Goal: Information Seeking & Learning: Learn about a topic

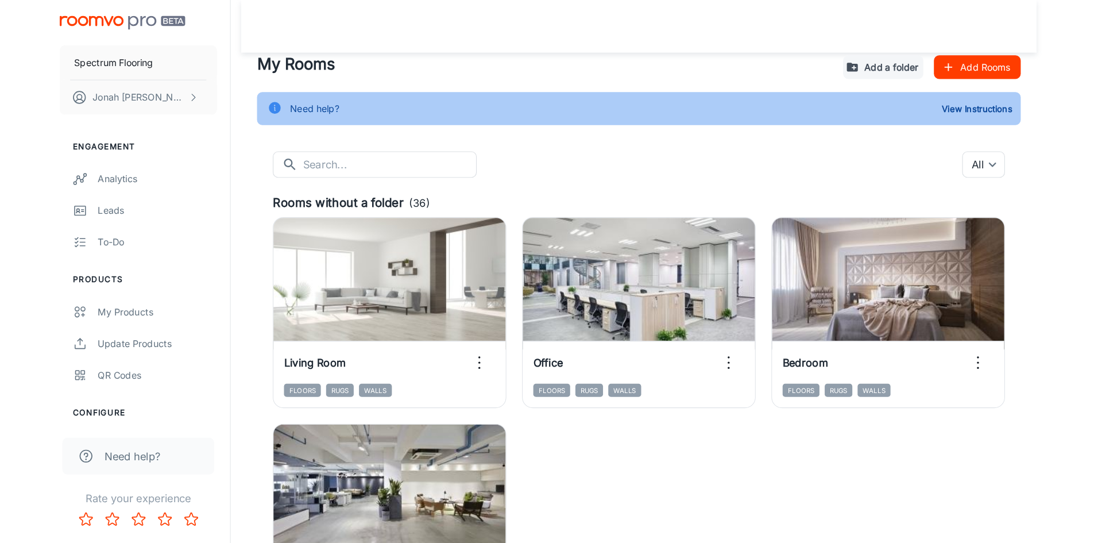
scroll to position [102, 0]
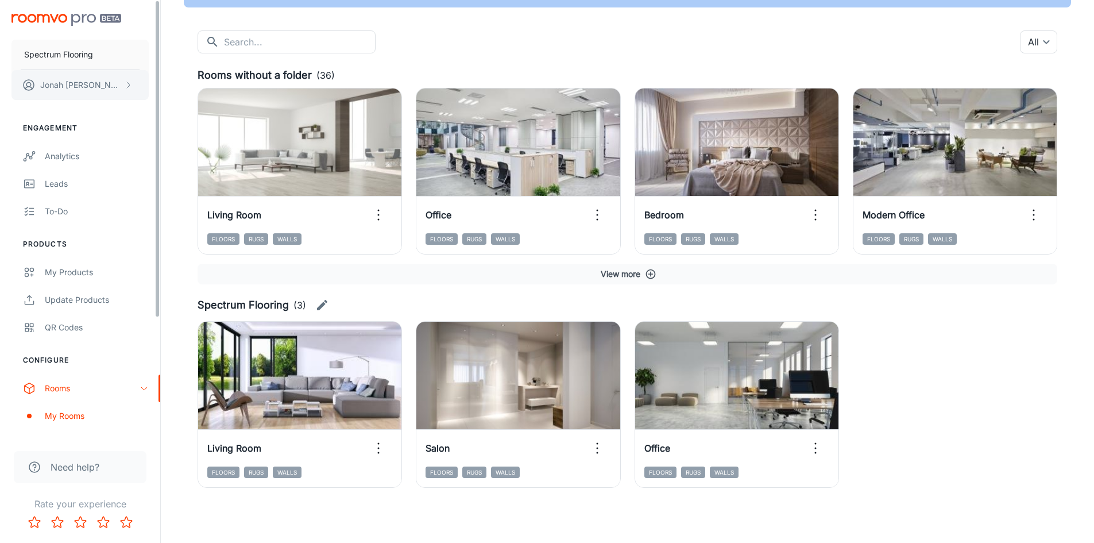
click at [52, 82] on p "Jonah Wright" at bounding box center [80, 85] width 81 height 13
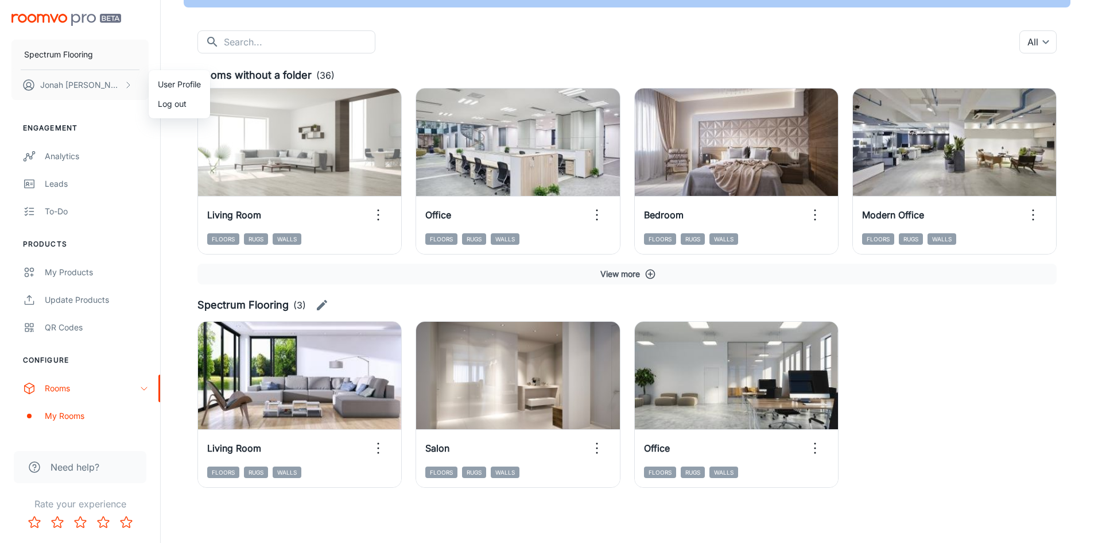
click at [76, 22] on div at bounding box center [551, 271] width 1102 height 543
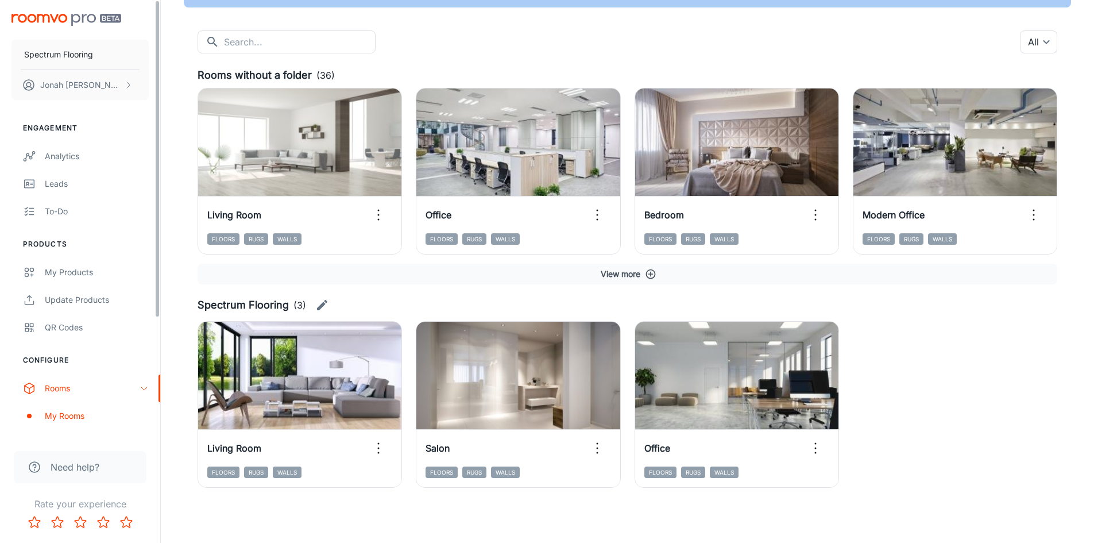
click at [50, 14] on img "scrollable content" at bounding box center [66, 20] width 110 height 12
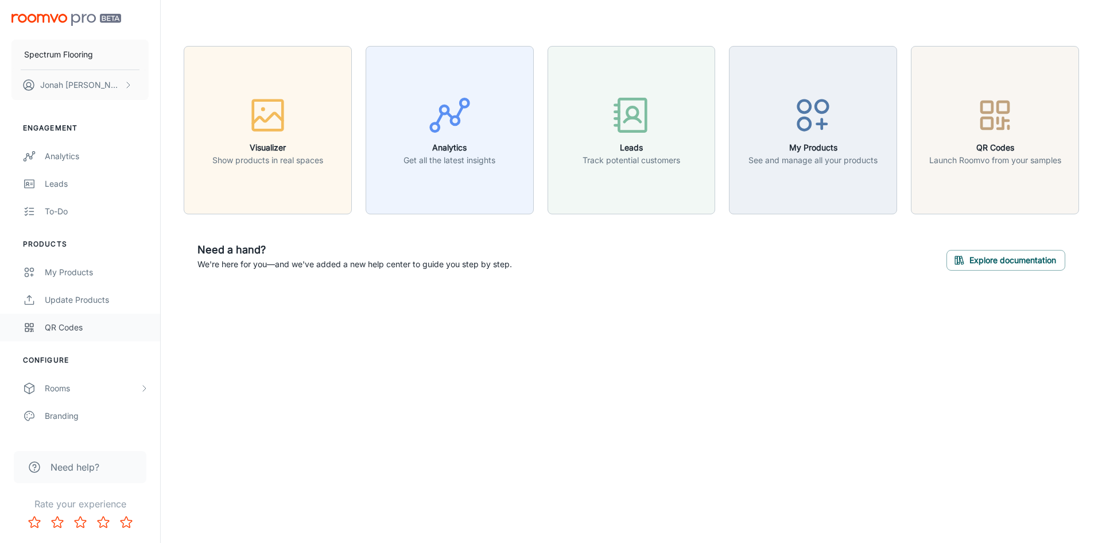
click at [36, 324] on link "QR Codes" at bounding box center [80, 327] width 160 height 28
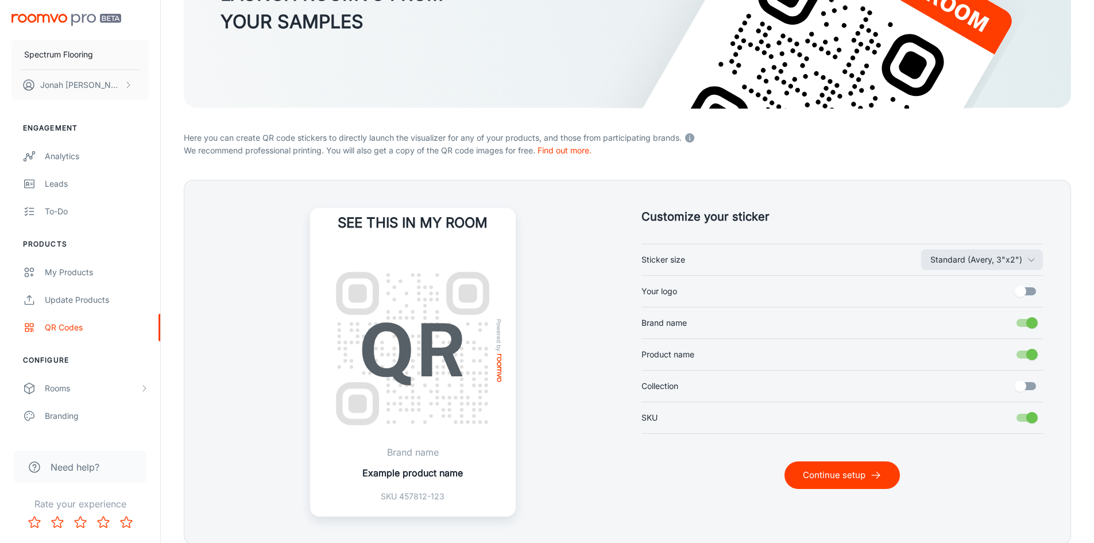
scroll to position [172, 0]
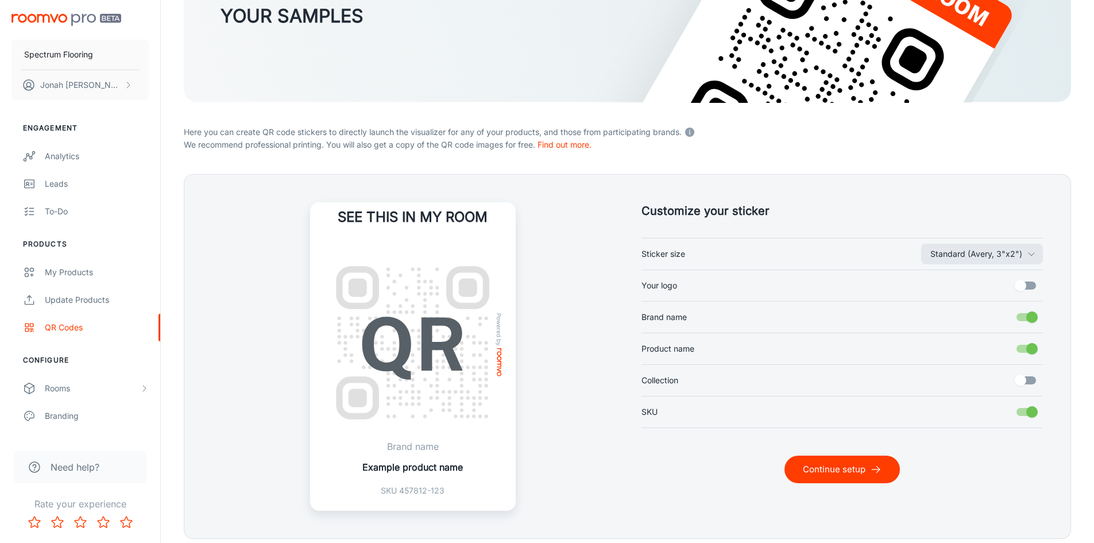
click at [1020, 284] on input "Your logo" at bounding box center [1019, 285] width 65 height 22
checkbox input "true"
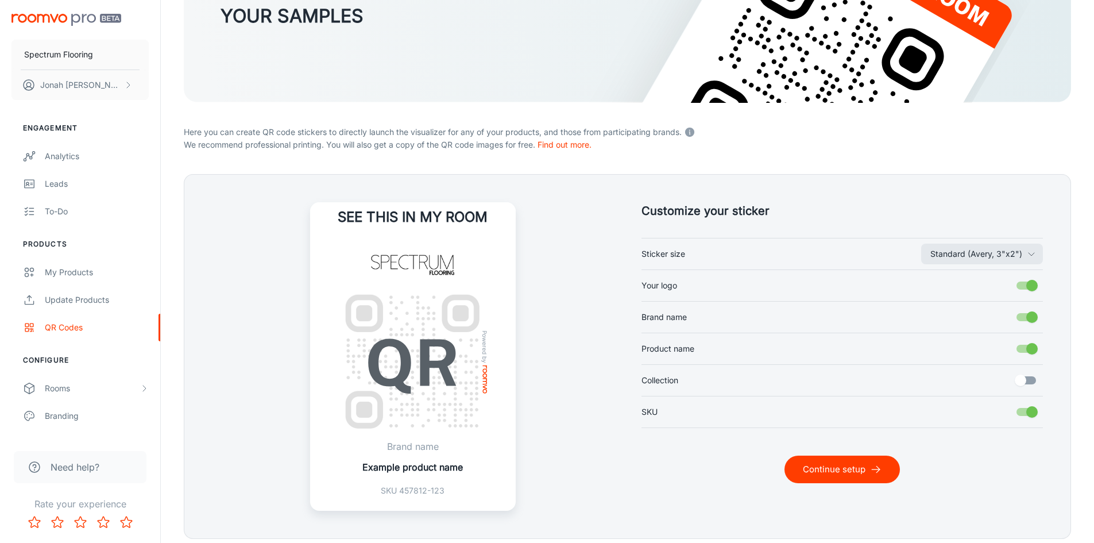
click at [1025, 382] on input "Collection" at bounding box center [1019, 380] width 65 height 22
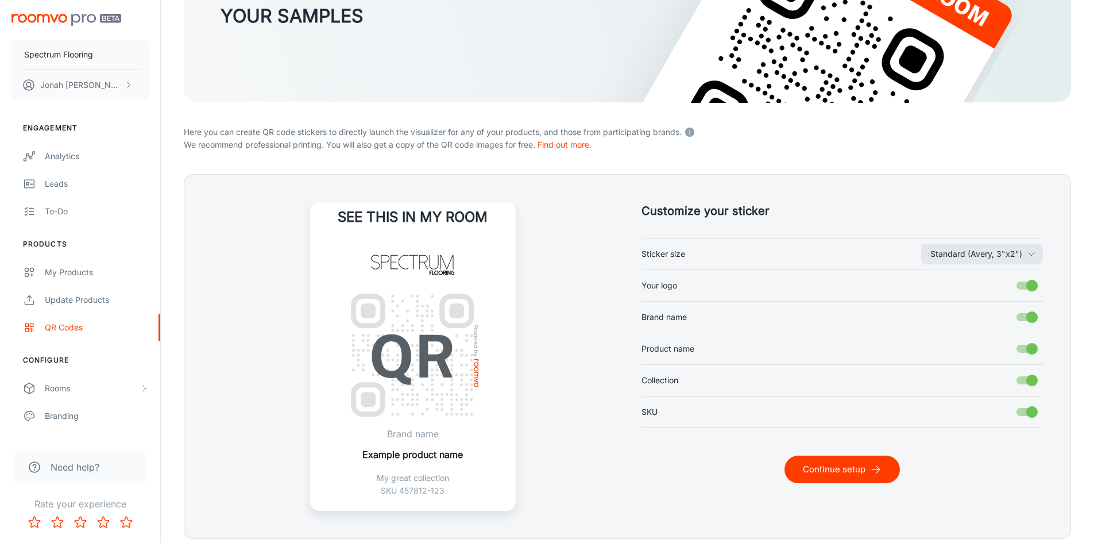
click at [1025, 382] on input "Collection" at bounding box center [1031, 380] width 65 height 22
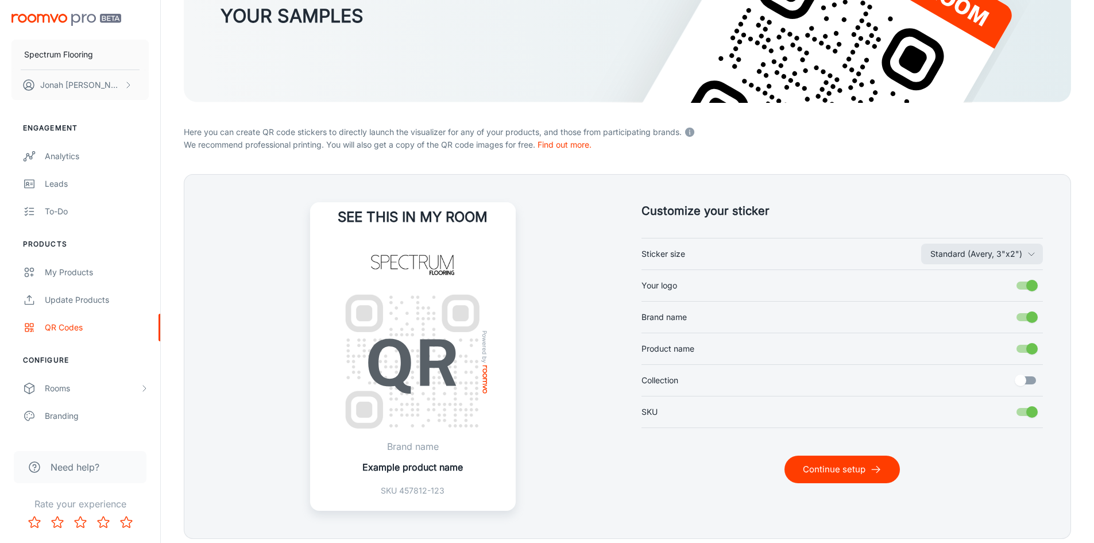
click at [1025, 382] on input "Collection" at bounding box center [1019, 380] width 65 height 22
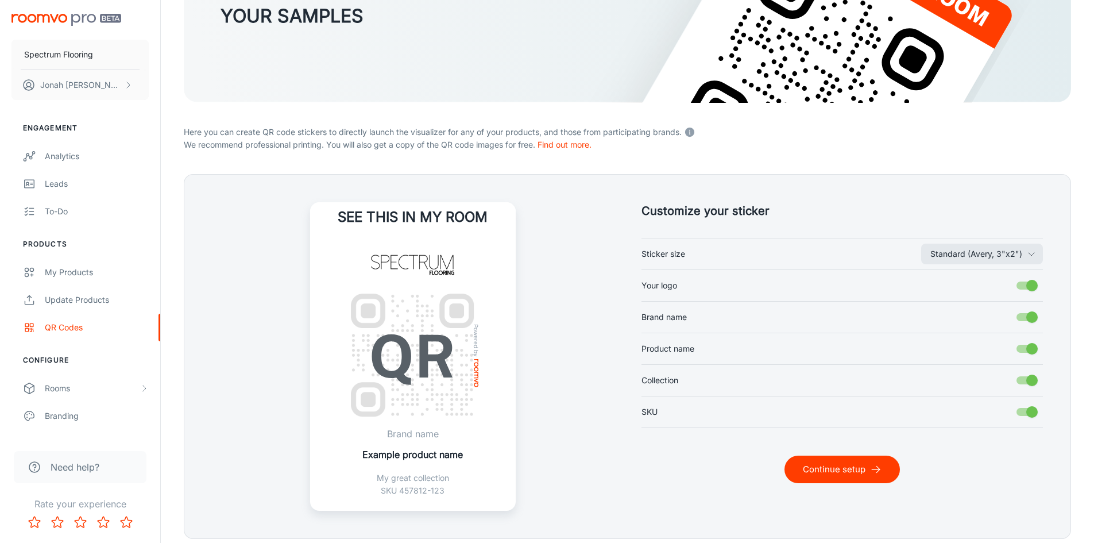
click at [1025, 382] on input "Collection" at bounding box center [1031, 380] width 65 height 22
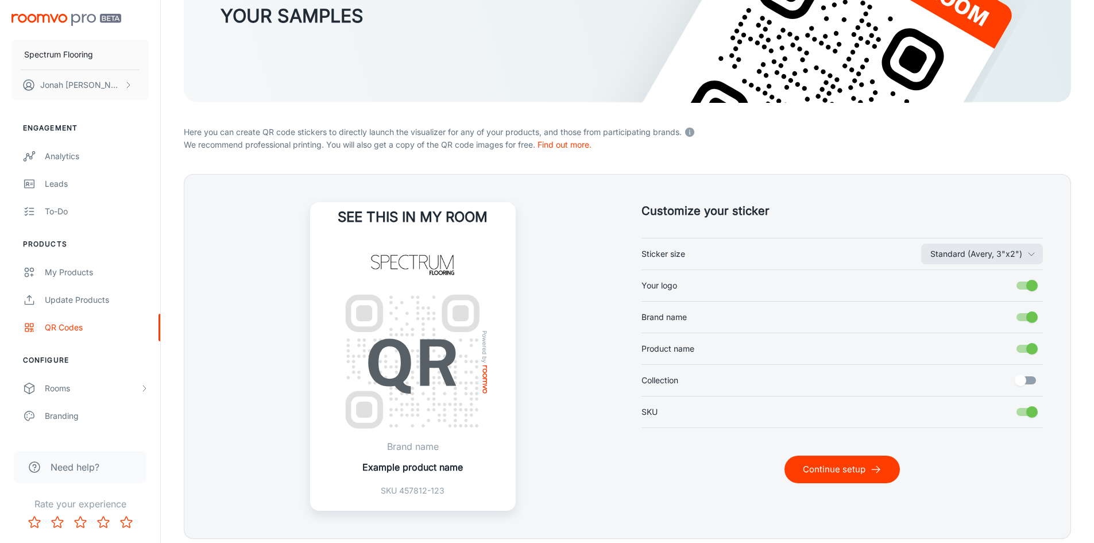
click at [1025, 382] on input "Collection" at bounding box center [1019, 380] width 65 height 22
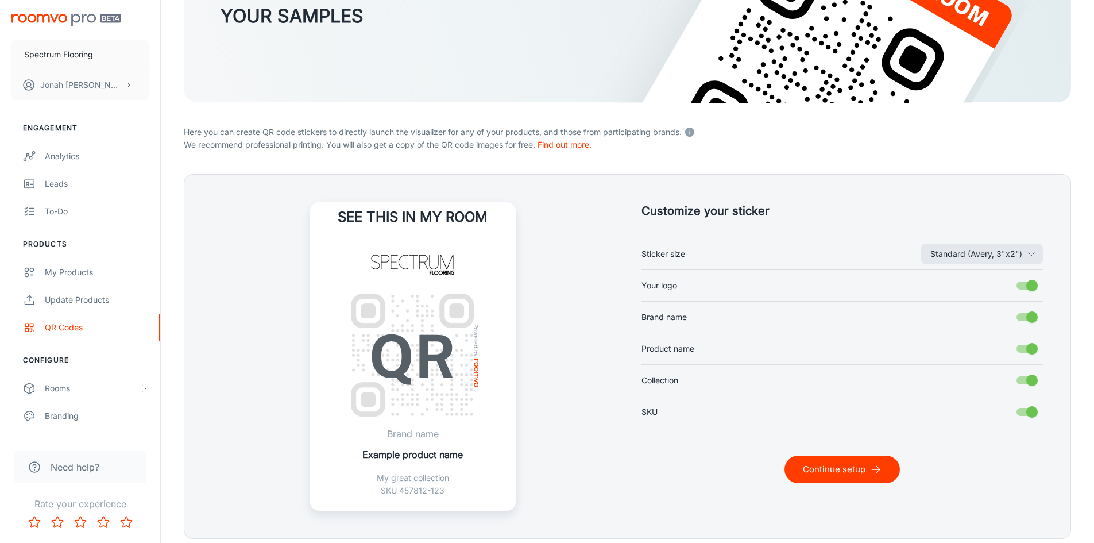
click at [1025, 382] on input "Collection" at bounding box center [1031, 380] width 65 height 22
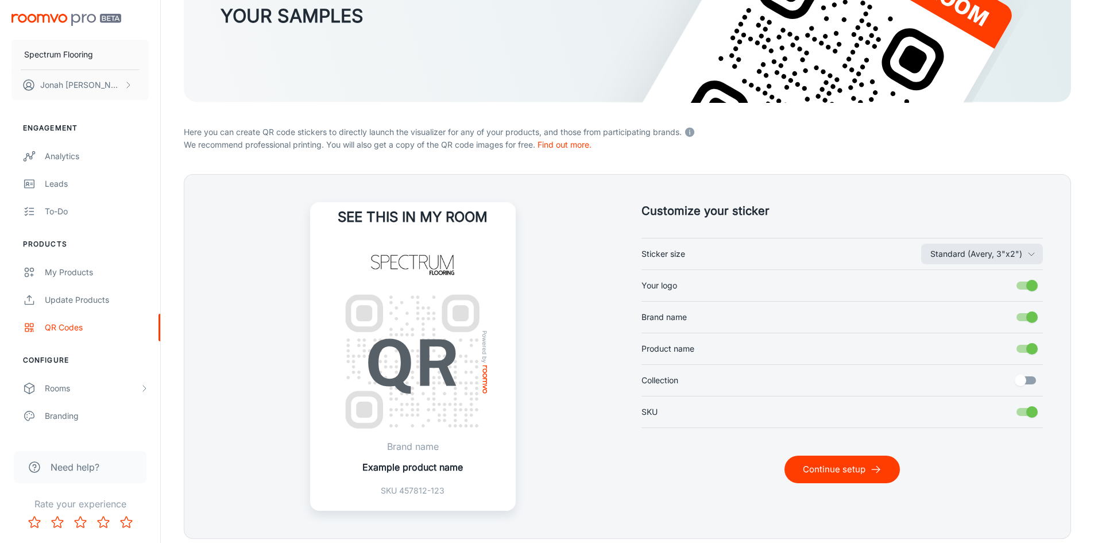
click at [1025, 382] on input "Collection" at bounding box center [1019, 380] width 65 height 22
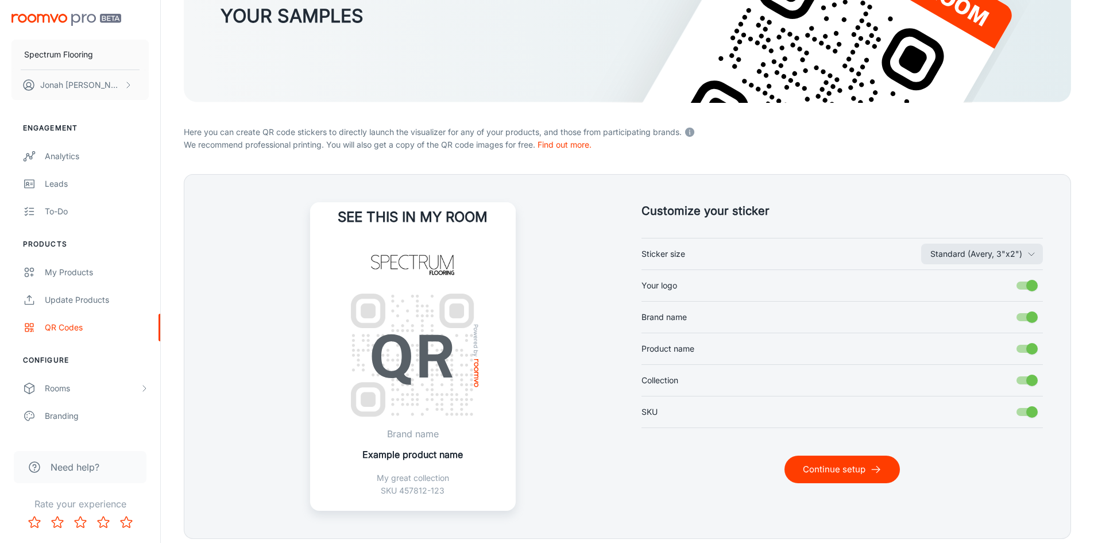
click at [1025, 382] on input "Collection" at bounding box center [1031, 380] width 65 height 22
checkbox input "false"
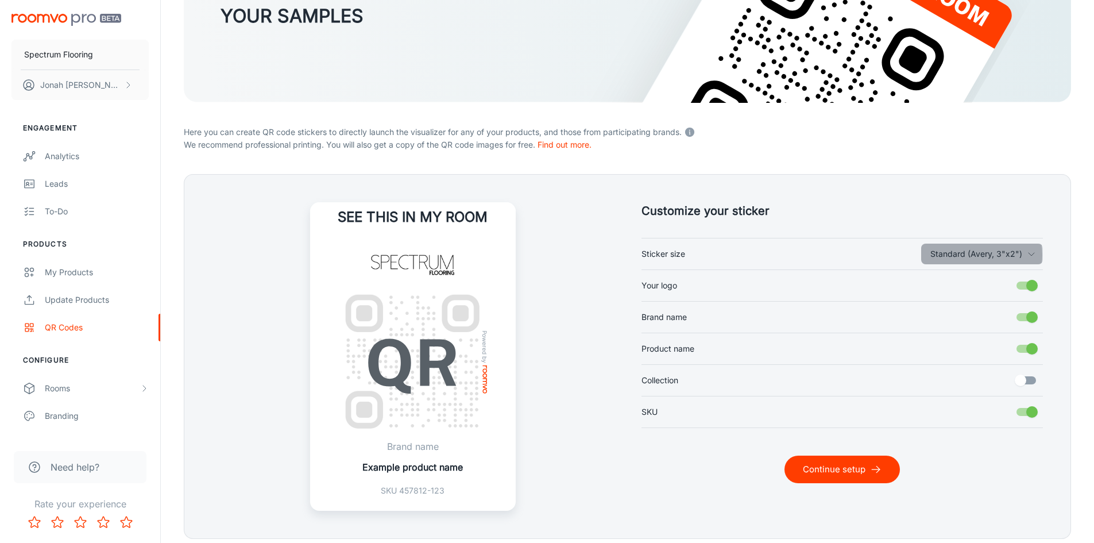
click at [966, 254] on button "Standard (Avery, 3"x2")" at bounding box center [982, 253] width 122 height 21
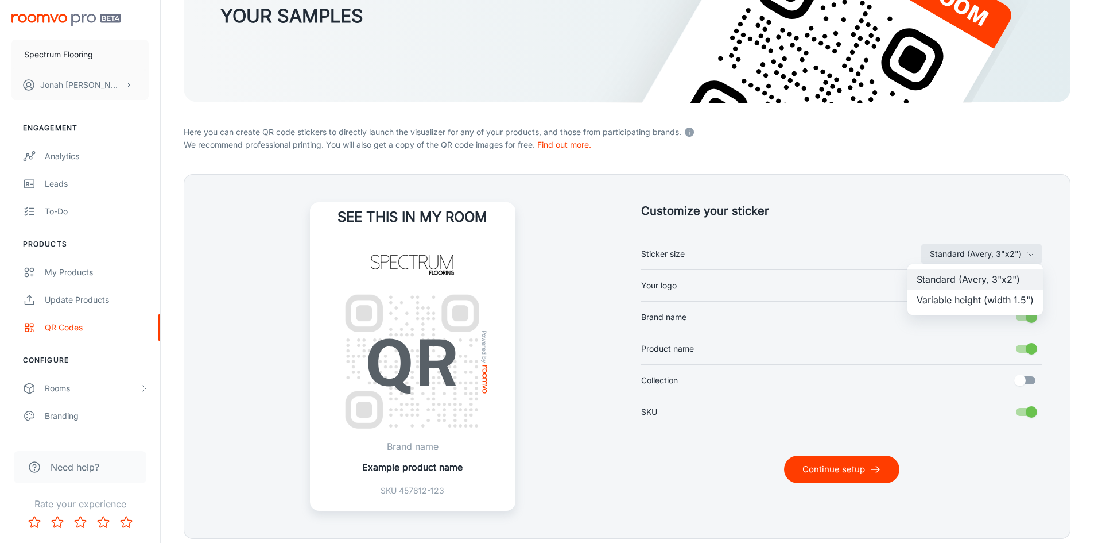
click at [967, 298] on li "Variable height (width 1.5")" at bounding box center [975, 299] width 135 height 21
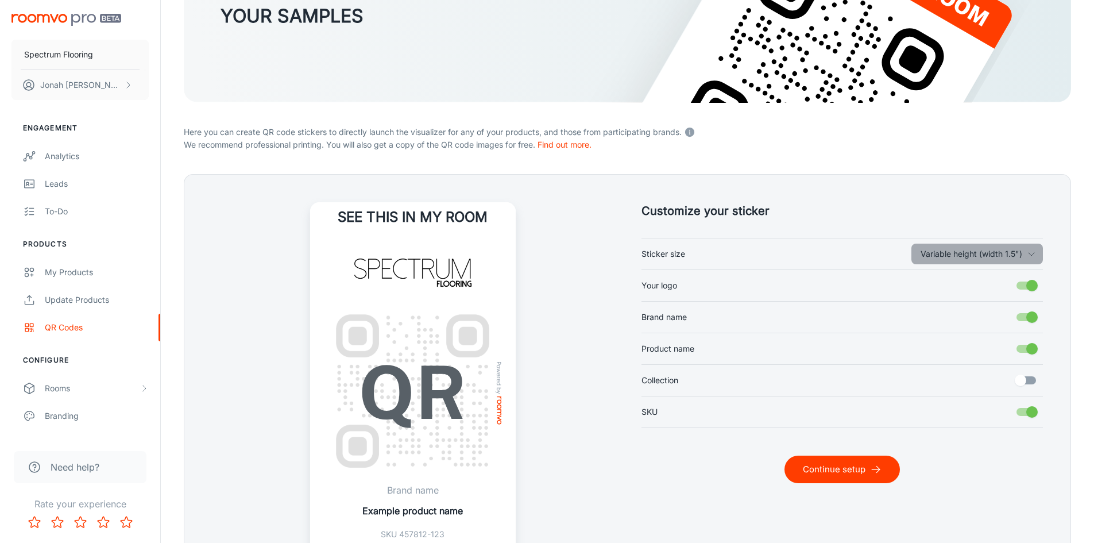
click at [966, 255] on button "Variable height (width 1.5")" at bounding box center [976, 253] width 131 height 21
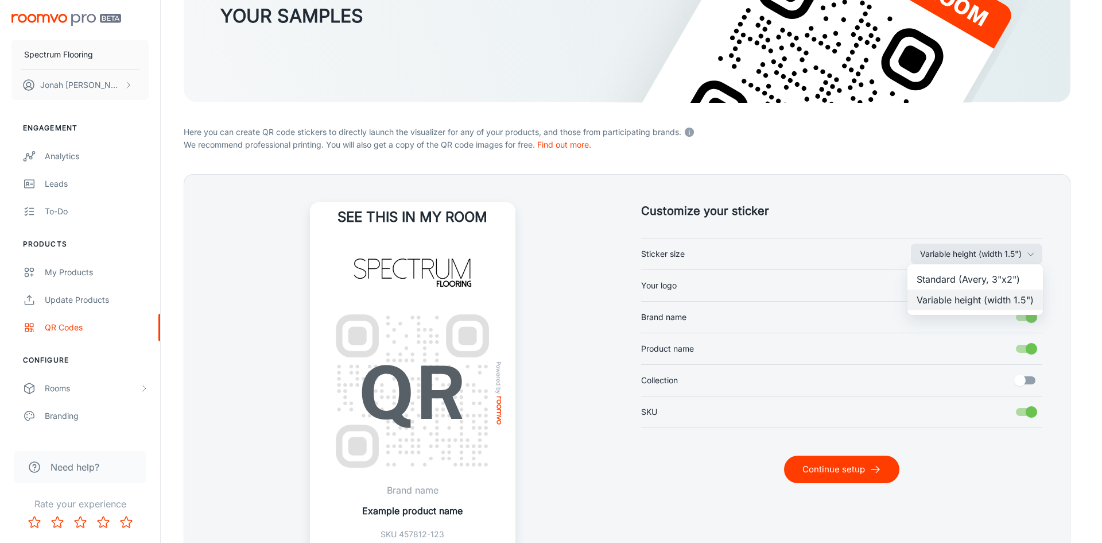
click at [966, 277] on li "Standard (Avery, 3"x2")" at bounding box center [975, 279] width 135 height 21
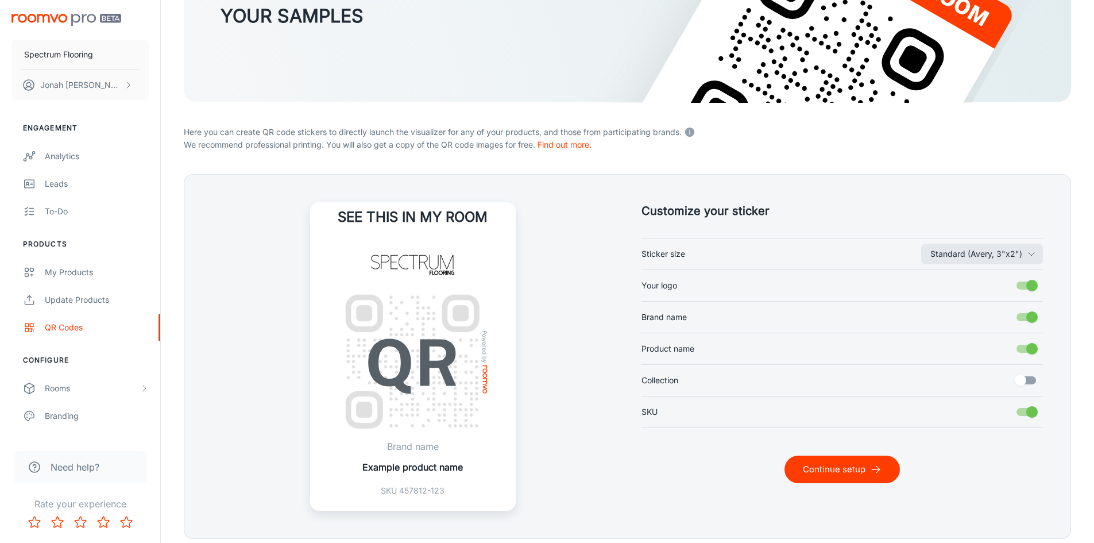
click at [404, 466] on p "Example product name" at bounding box center [412, 467] width 100 height 14
click at [616, 453] on div "Customize your sticker Standard ([PERSON_NAME], 3"x2") Sticker size Your logo B…" at bounding box center [828, 343] width 429 height 336
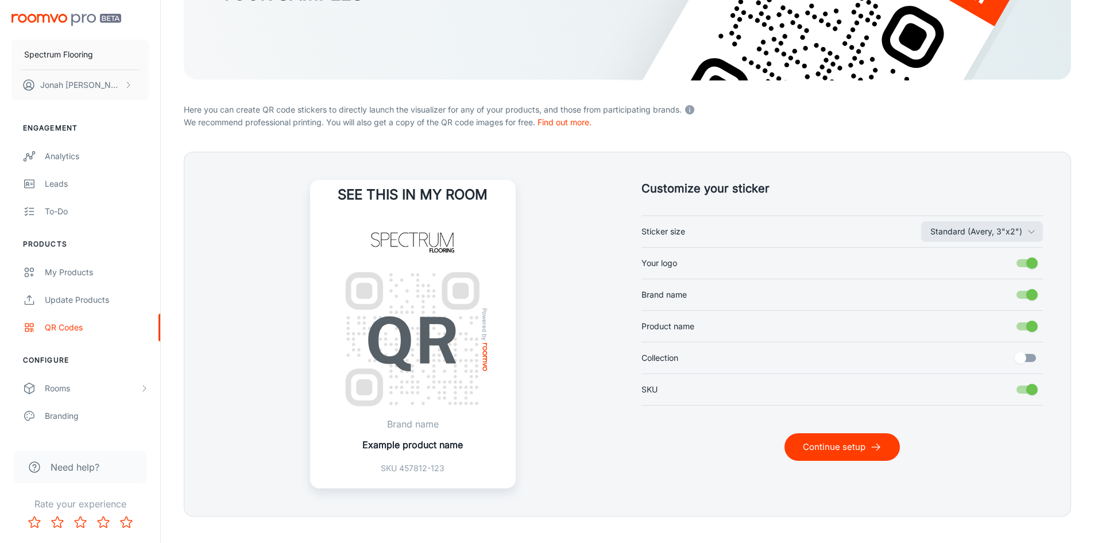
scroll to position [214, 0]
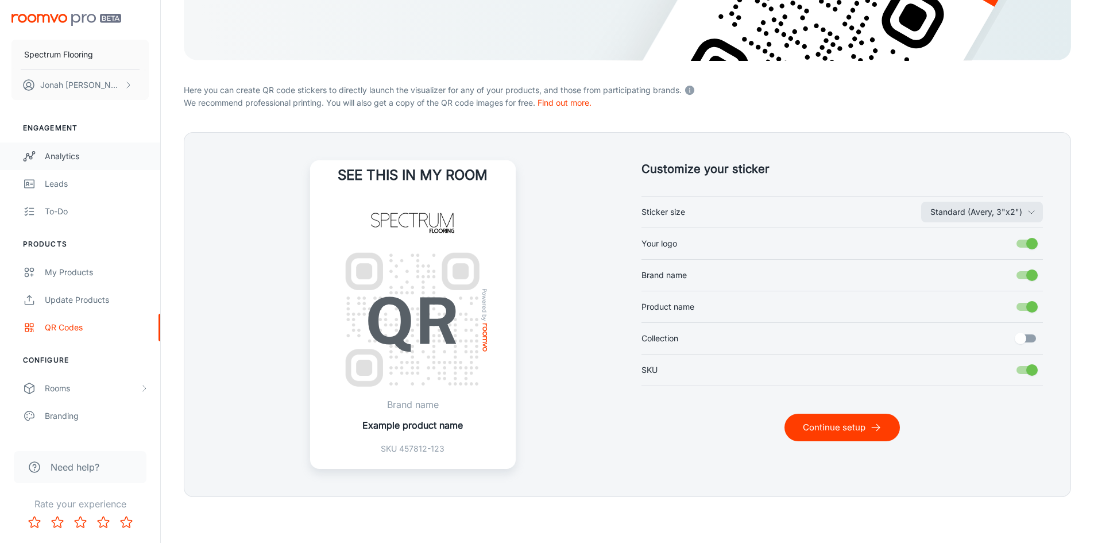
click at [55, 153] on div "Analytics" at bounding box center [97, 156] width 104 height 13
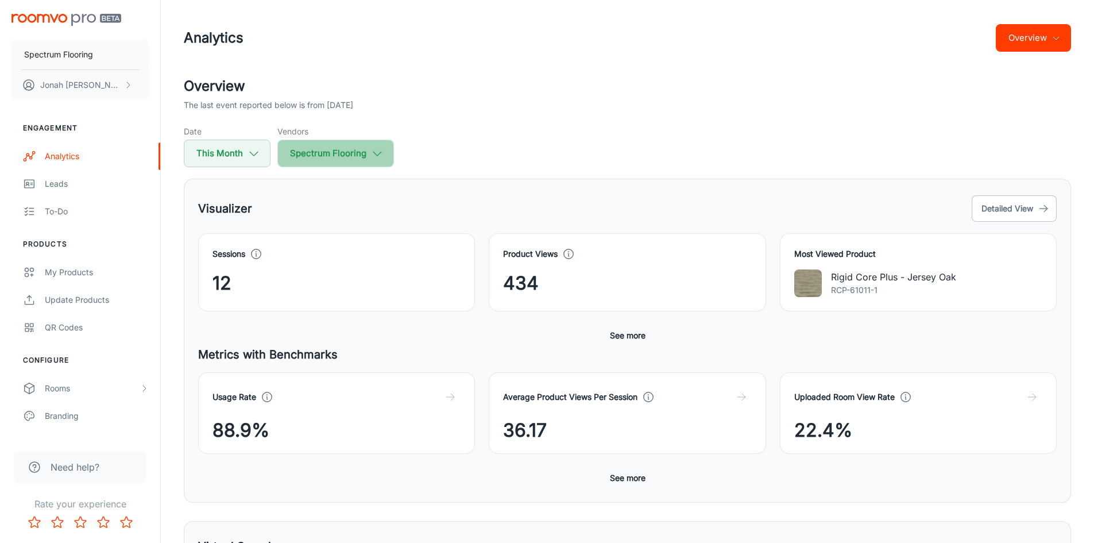
click at [303, 161] on button "Spectrum Flooring" at bounding box center [335, 154] width 117 height 28
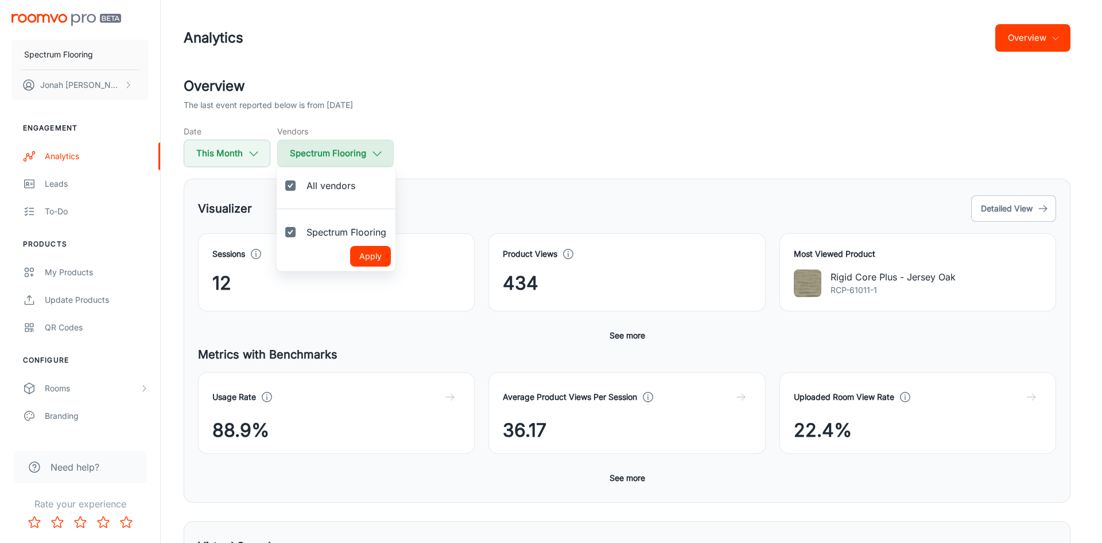
click at [304, 161] on div at bounding box center [551, 271] width 1102 height 543
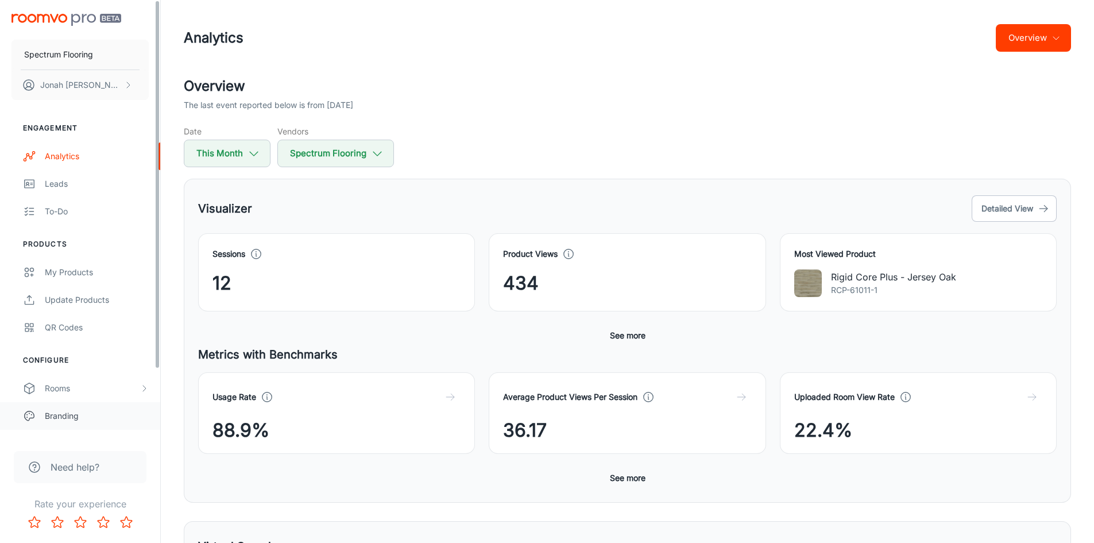
click at [56, 423] on link "Branding" at bounding box center [80, 416] width 160 height 28
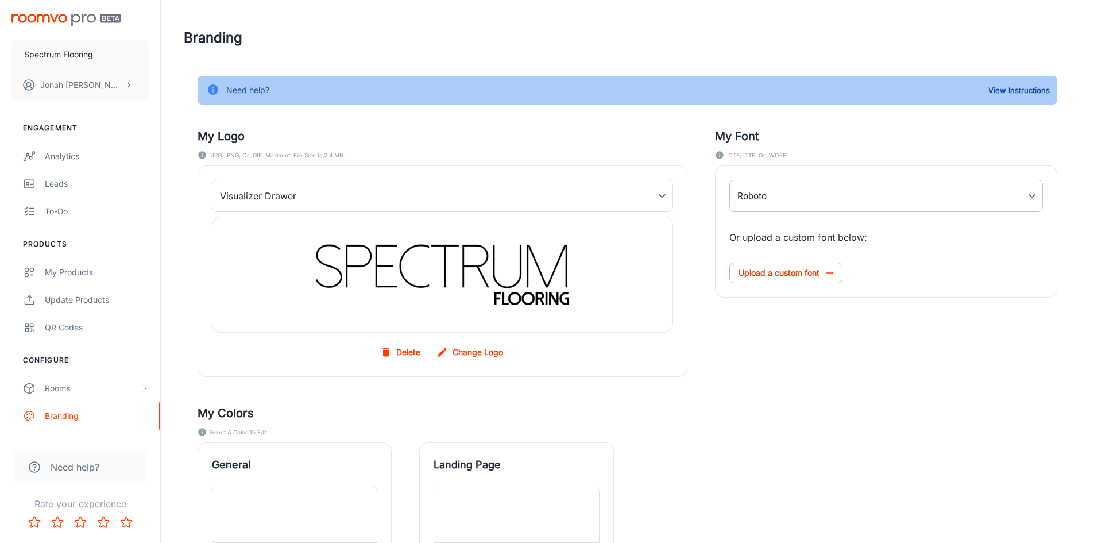
click at [745, 196] on body "Spectrum Flooring [PERSON_NAME] Engagement Analytics Leads To-do Products My Pr…" at bounding box center [547, 271] width 1094 height 543
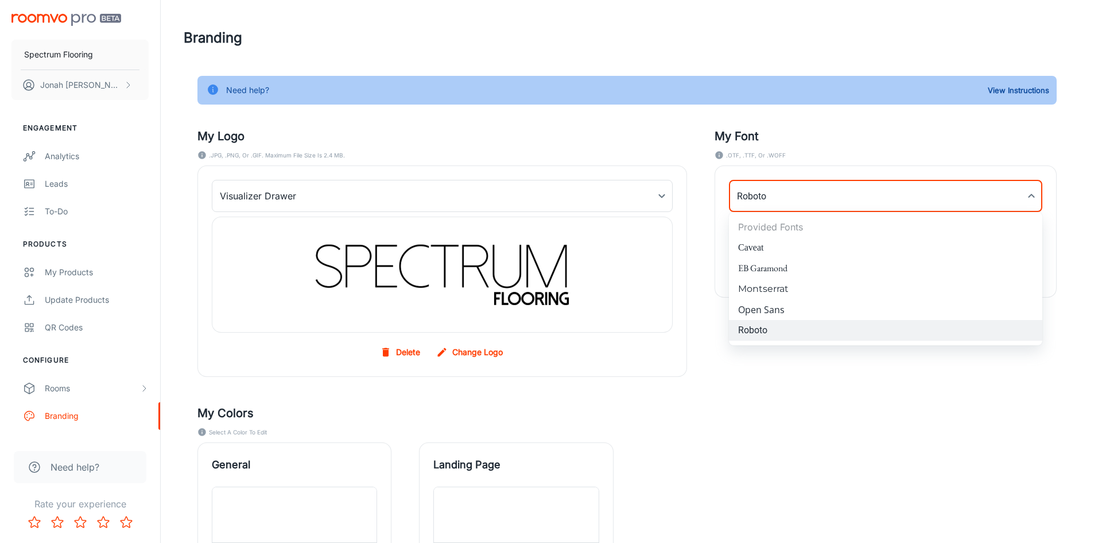
click at [773, 383] on div at bounding box center [551, 271] width 1102 height 543
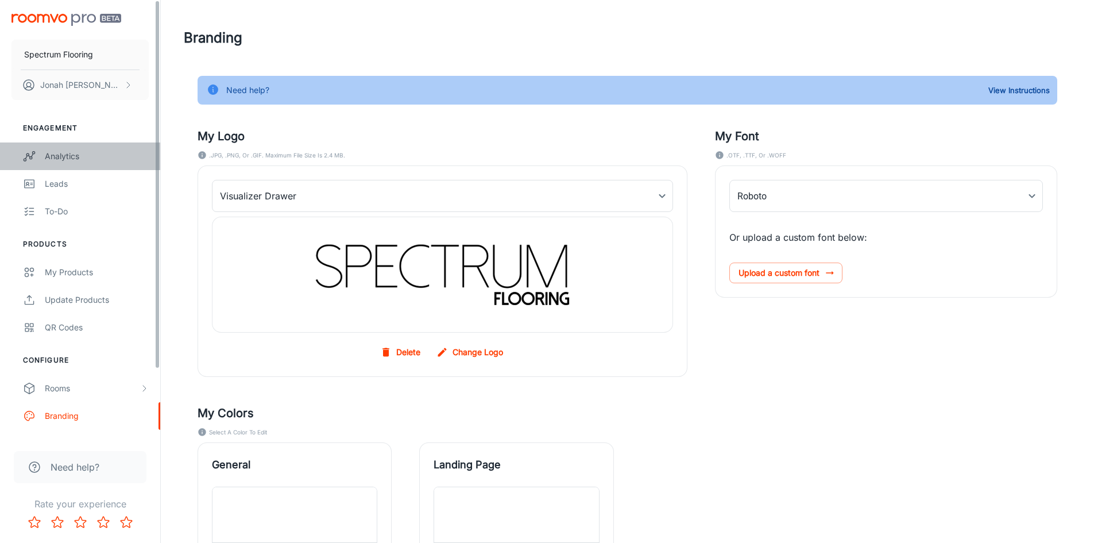
click at [96, 162] on link "Analytics" at bounding box center [80, 156] width 160 height 28
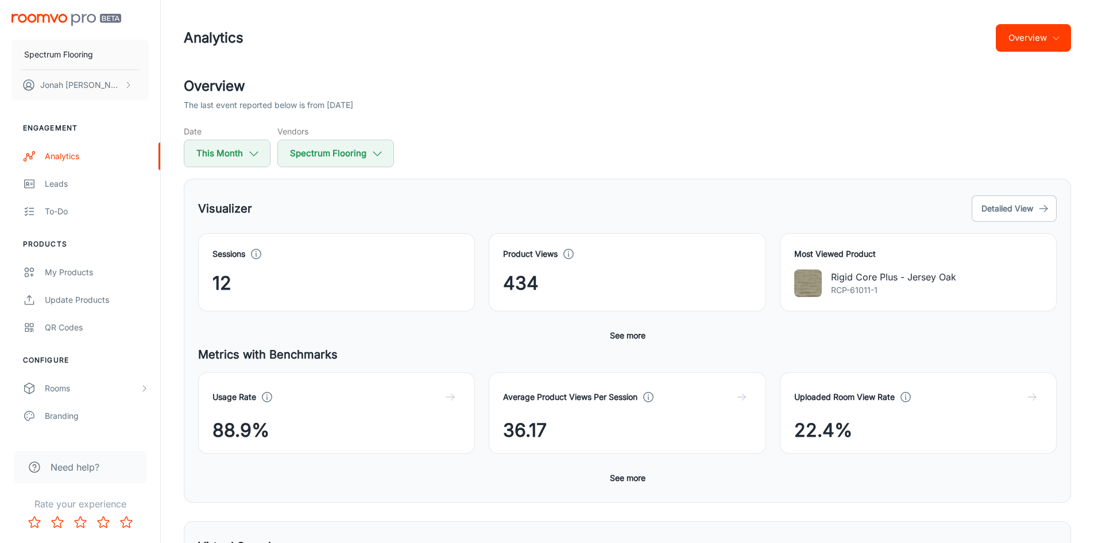
click at [522, 435] on span "36.17" at bounding box center [525, 430] width 44 height 28
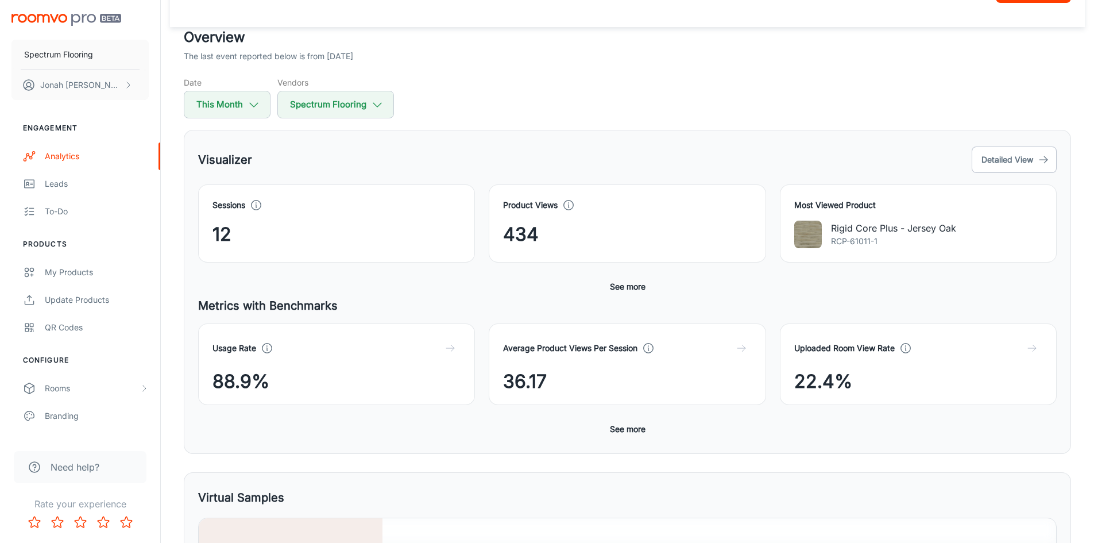
scroll to position [230, 0]
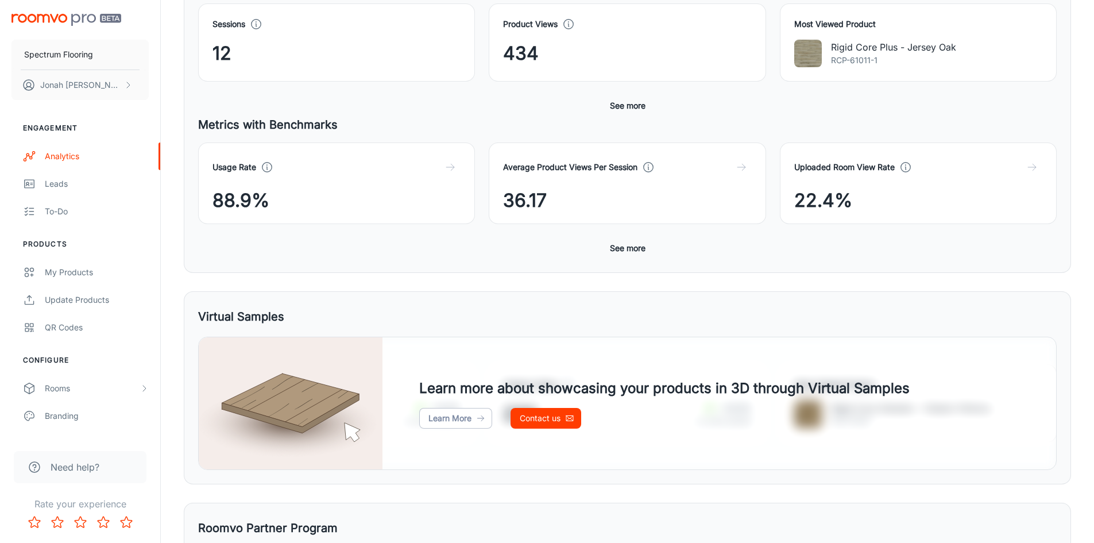
click at [634, 249] on button "See more" at bounding box center [627, 248] width 45 height 21
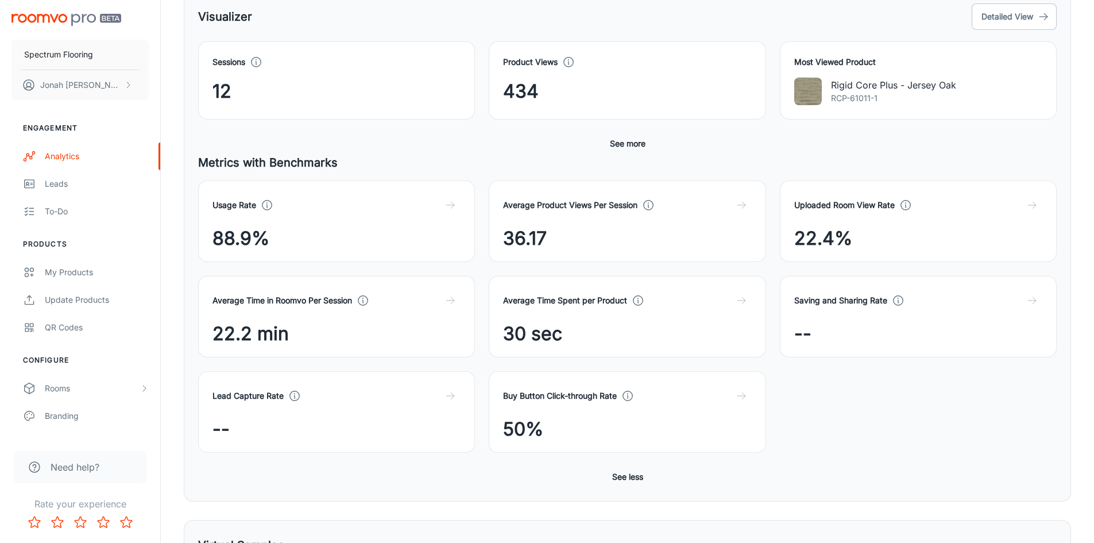
scroll to position [57, 0]
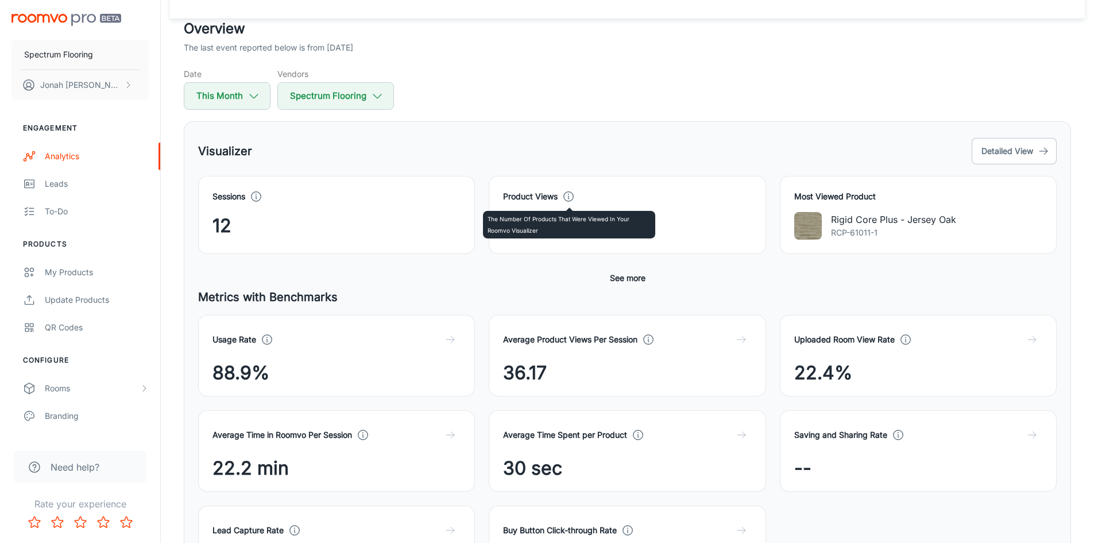
click at [564, 195] on circle at bounding box center [569, 197] width 10 height 10
click at [568, 191] on icon at bounding box center [568, 196] width 13 height 13
click at [619, 279] on button "See more" at bounding box center [627, 278] width 45 height 21
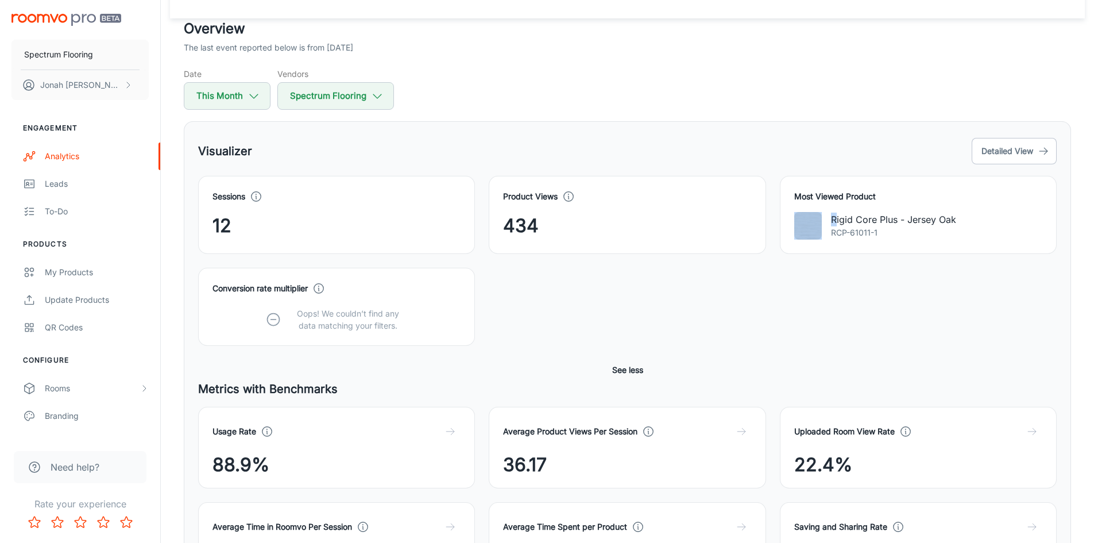
drag, startPoint x: 828, startPoint y: 225, endPoint x: 788, endPoint y: 229, distance: 40.4
click at [788, 229] on div "Most Viewed Product Rigid Core Plus - Jersey Oak RCP-61011-1" at bounding box center [918, 215] width 277 height 78
click at [591, 254] on div "Conversion rate multiplier Oops! We couldn’t find any data matching your filter…" at bounding box center [620, 300] width 872 height 92
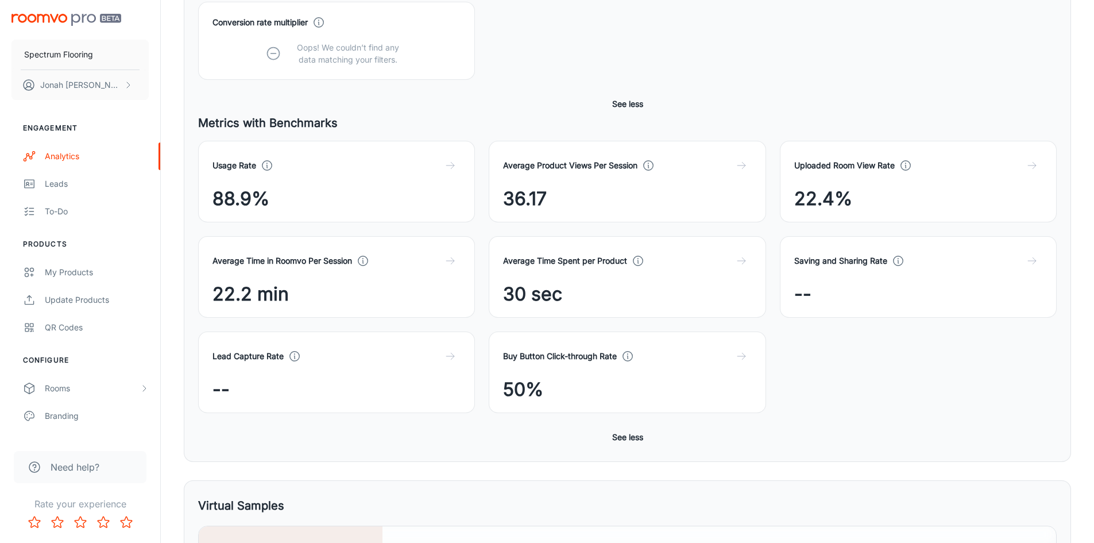
scroll to position [309, 0]
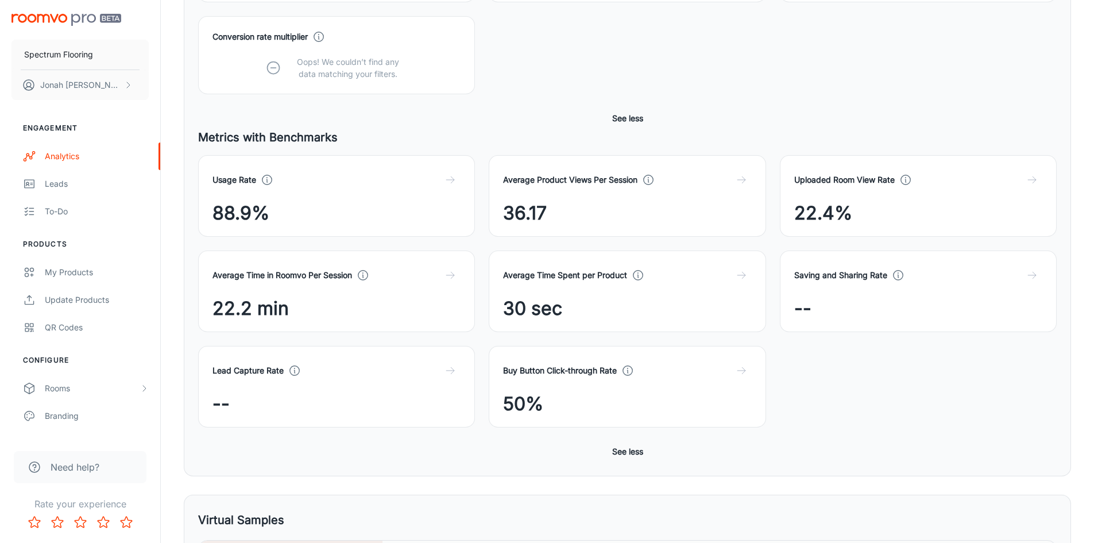
click at [451, 371] on icon "button" at bounding box center [449, 370] width 11 height 11
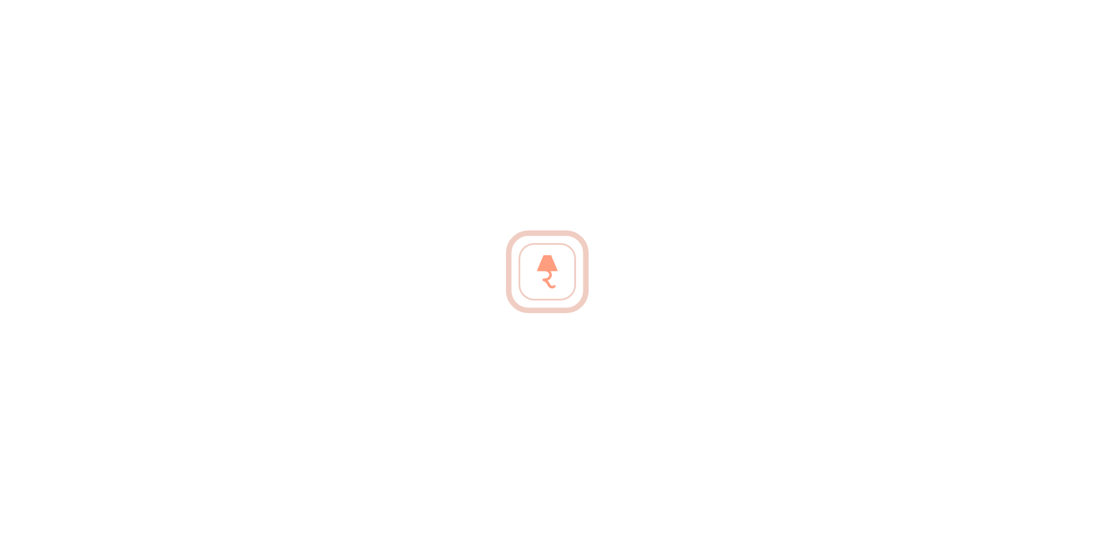
scroll to position [1911, 0]
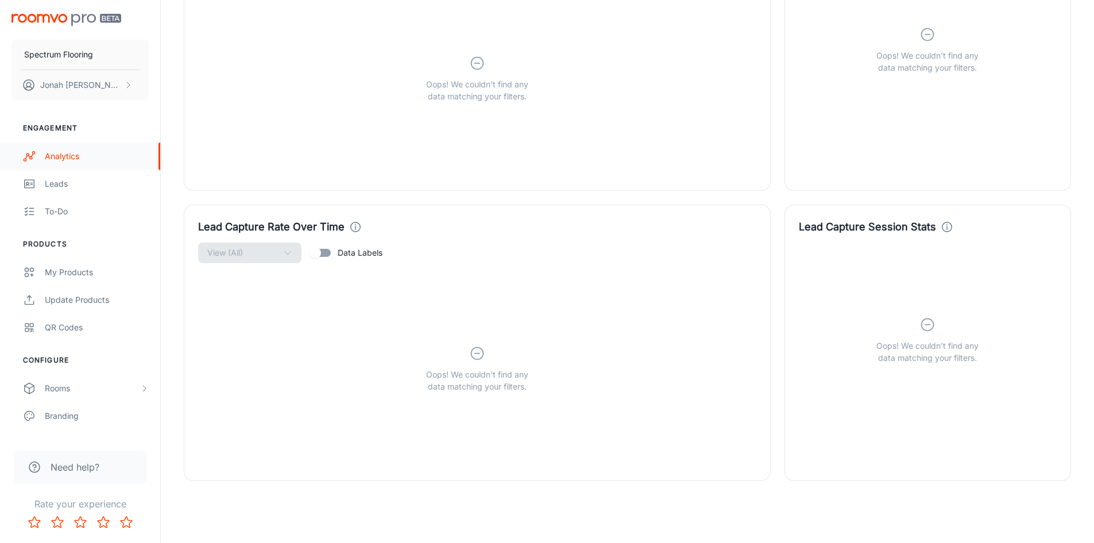
click at [73, 149] on link "Analytics" at bounding box center [80, 156] width 160 height 28
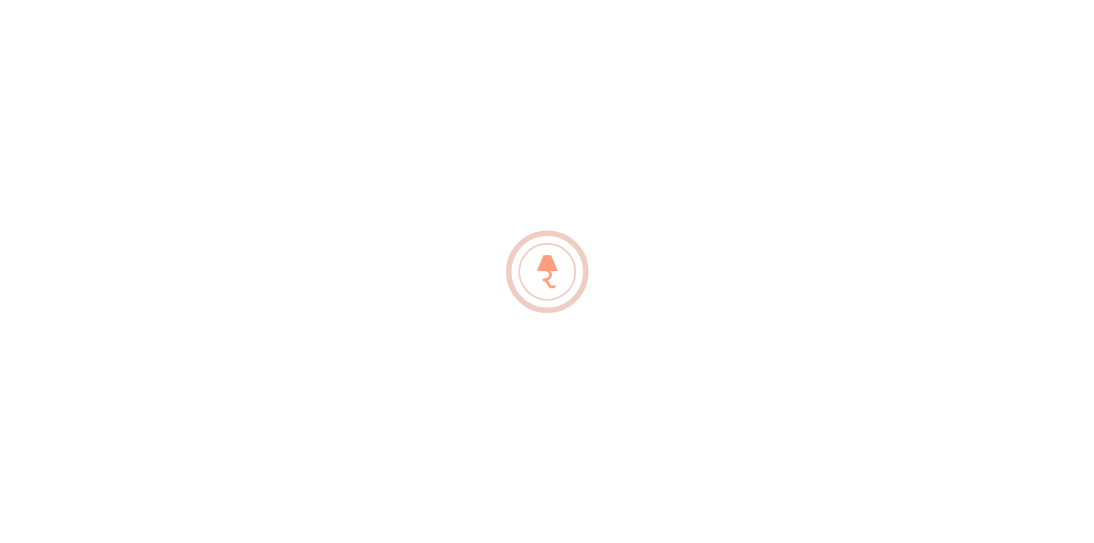
scroll to position [1738, 0]
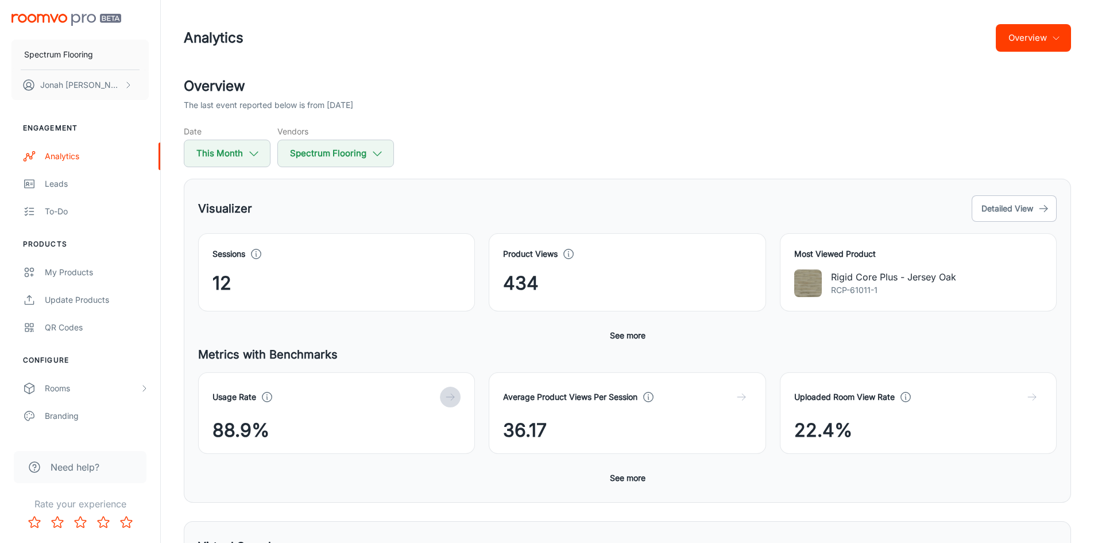
click at [446, 398] on icon "button" at bounding box center [449, 396] width 11 height 11
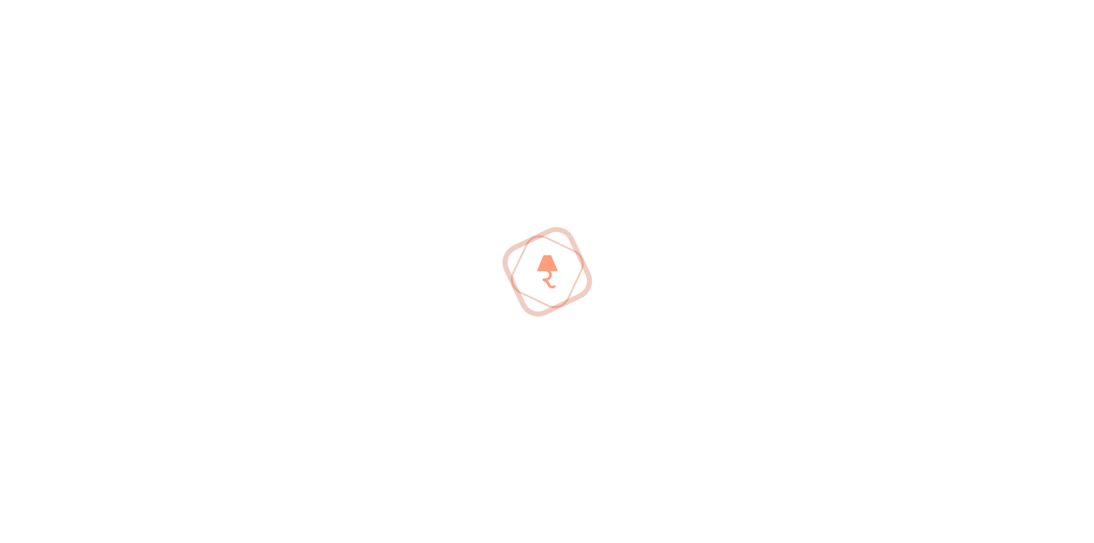
scroll to position [416, 0]
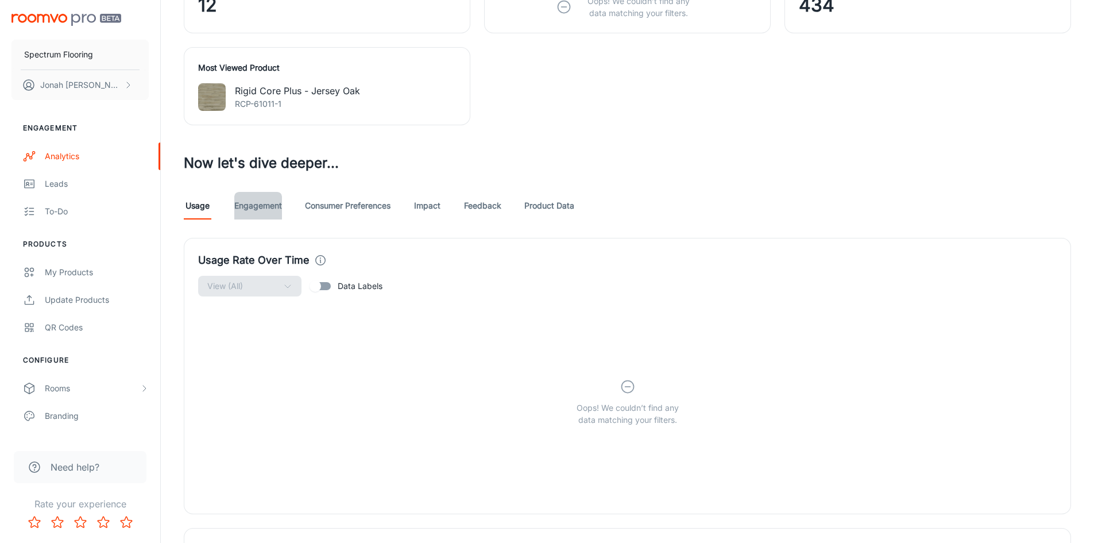
click at [251, 210] on link "Engagement" at bounding box center [258, 206] width 48 height 28
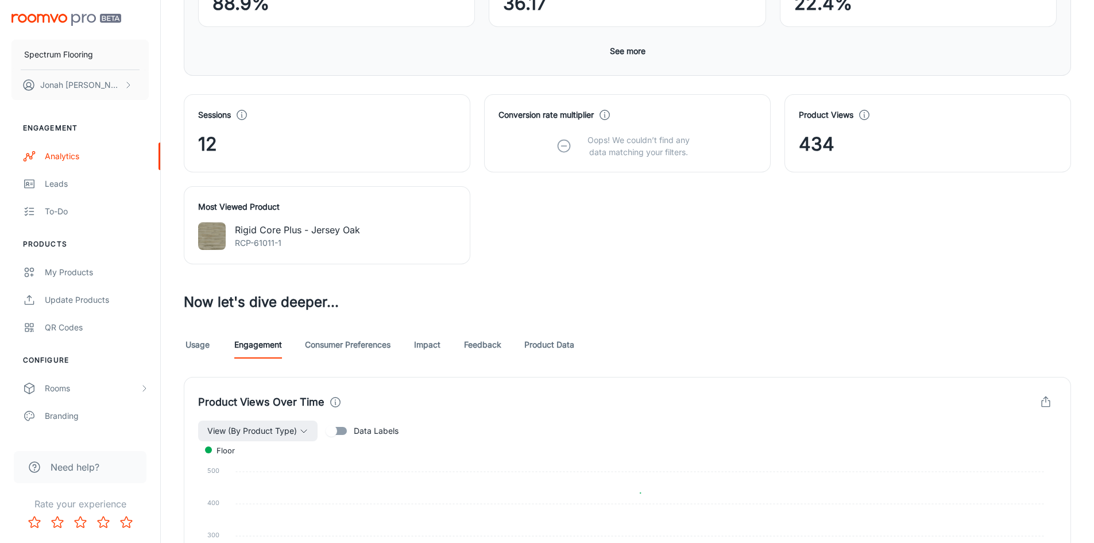
scroll to position [344, 0]
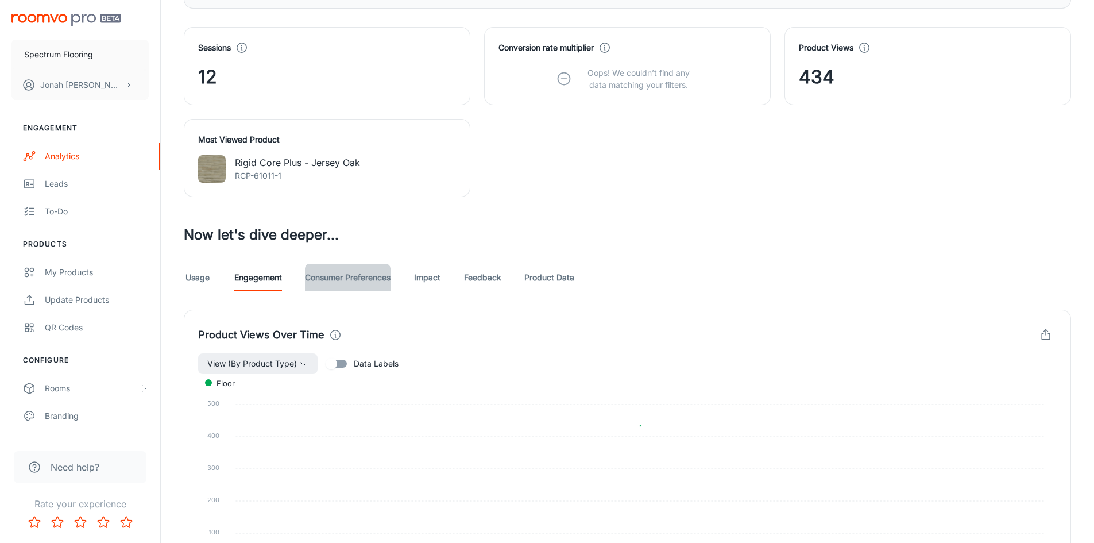
click at [339, 278] on link "Consumer Preferences" at bounding box center [348, 278] width 86 height 28
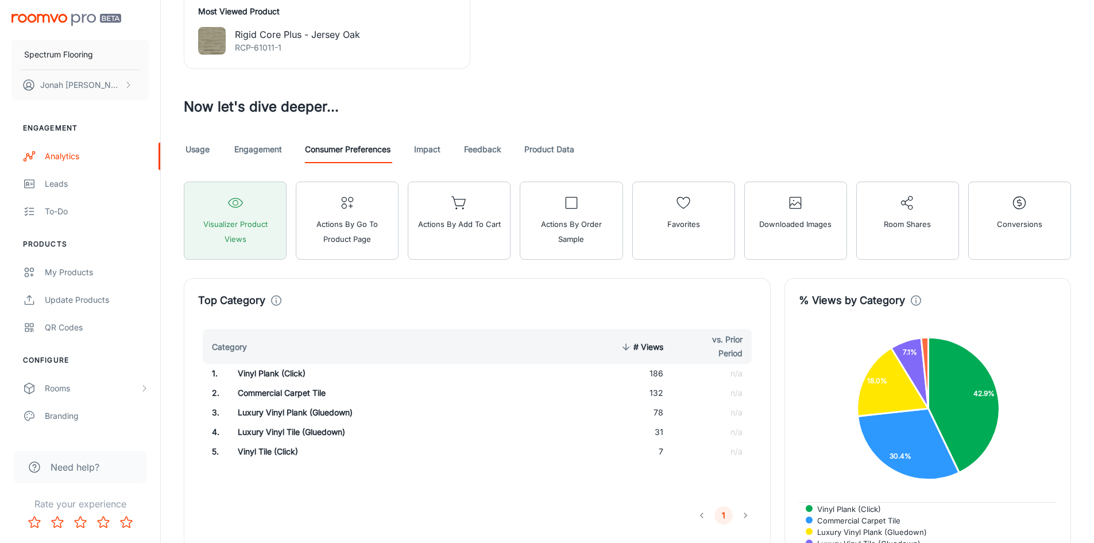
scroll to position [371, 0]
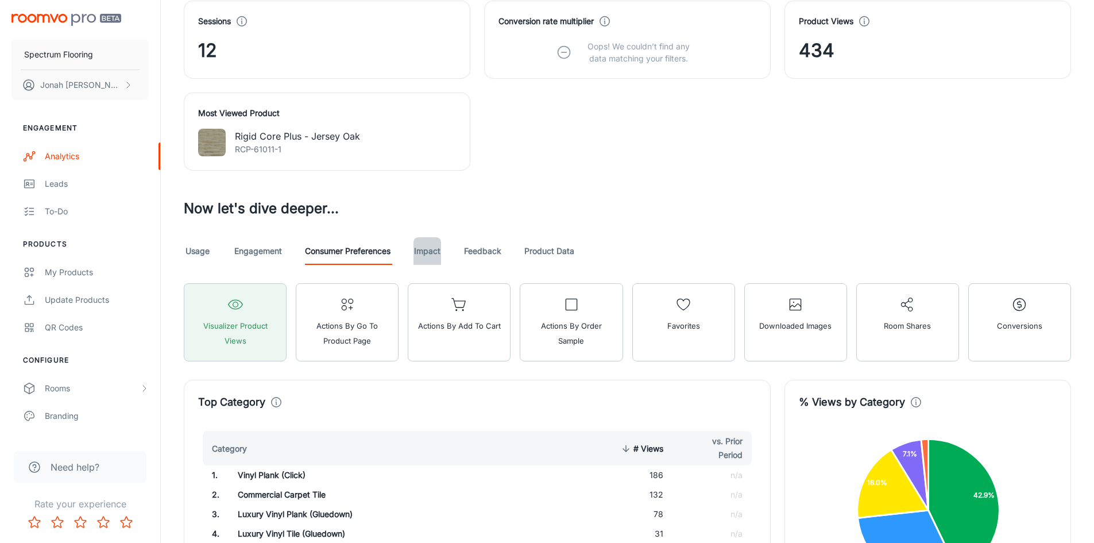
click at [425, 254] on link "Impact" at bounding box center [427, 251] width 28 height 28
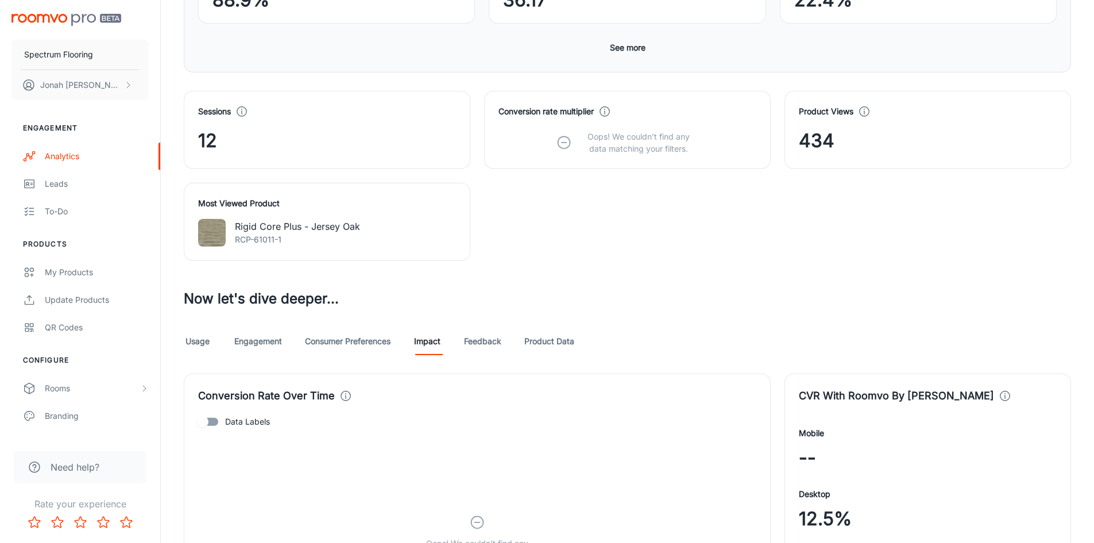
scroll to position [172, 0]
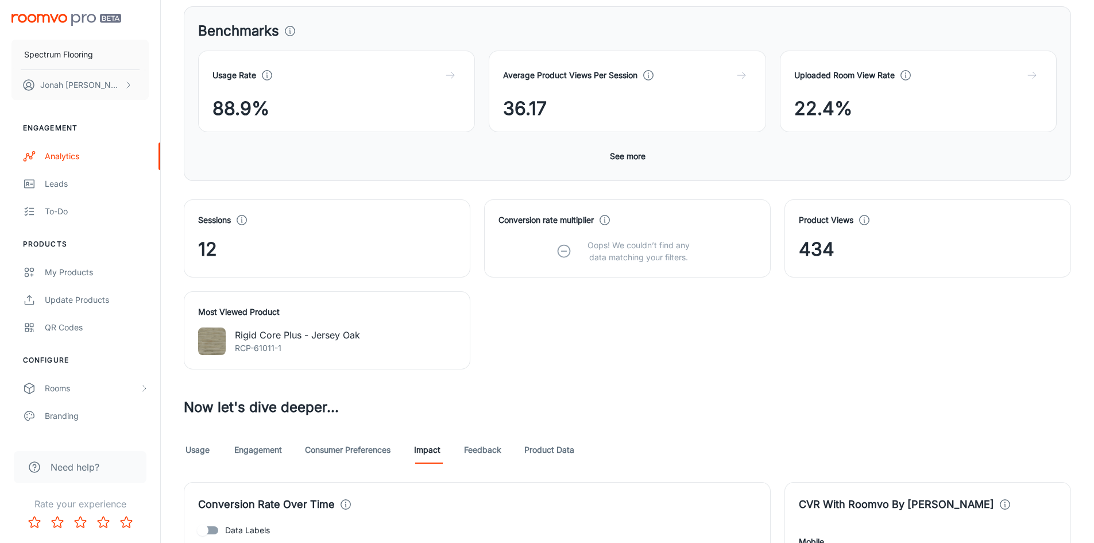
click at [485, 442] on link "Feedback" at bounding box center [482, 450] width 37 height 28
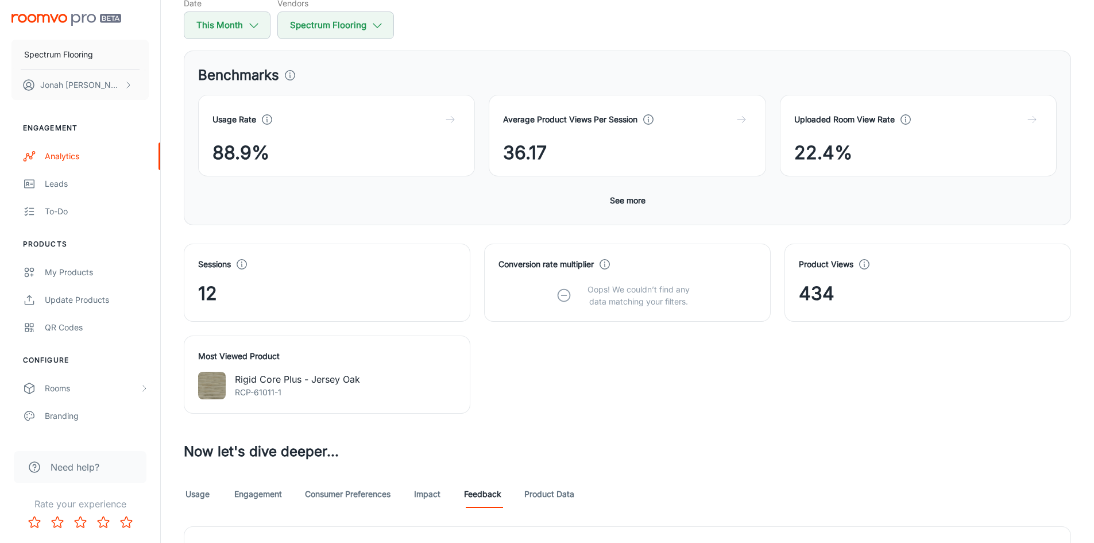
scroll to position [350, 0]
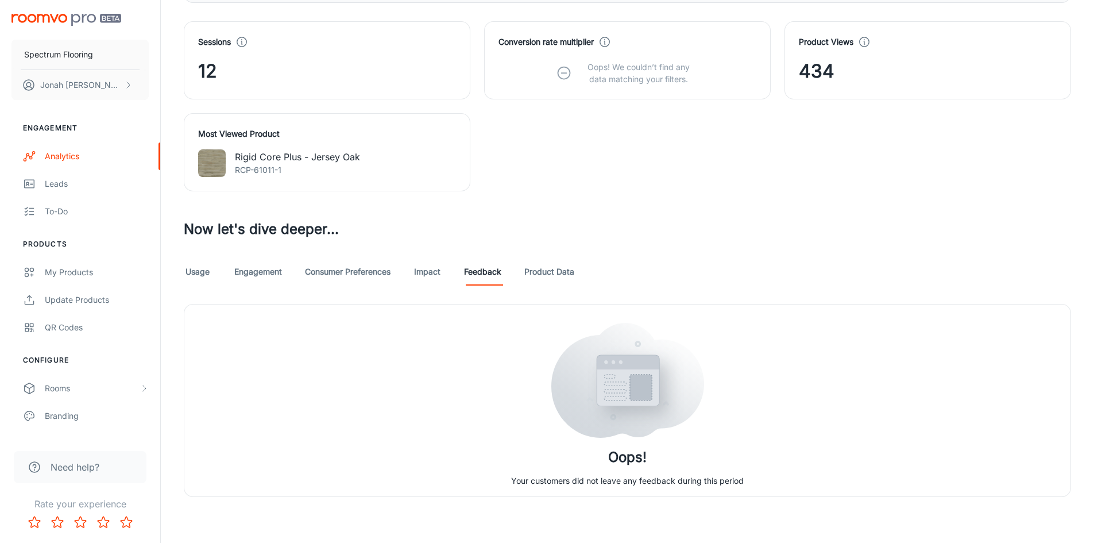
click at [545, 268] on link "Product Data" at bounding box center [549, 272] width 50 height 28
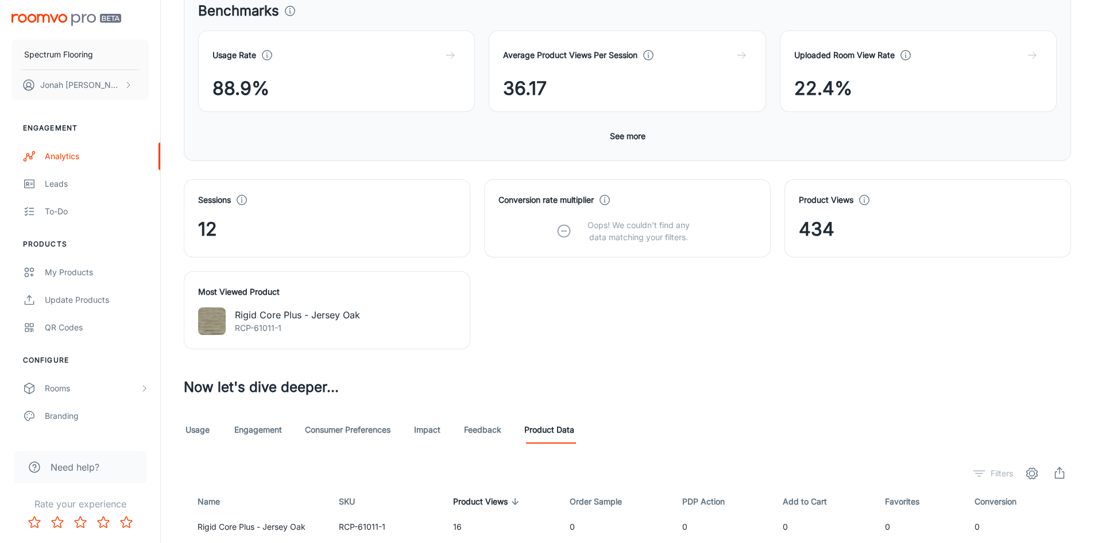
scroll to position [402, 0]
